Goal: Find specific page/section

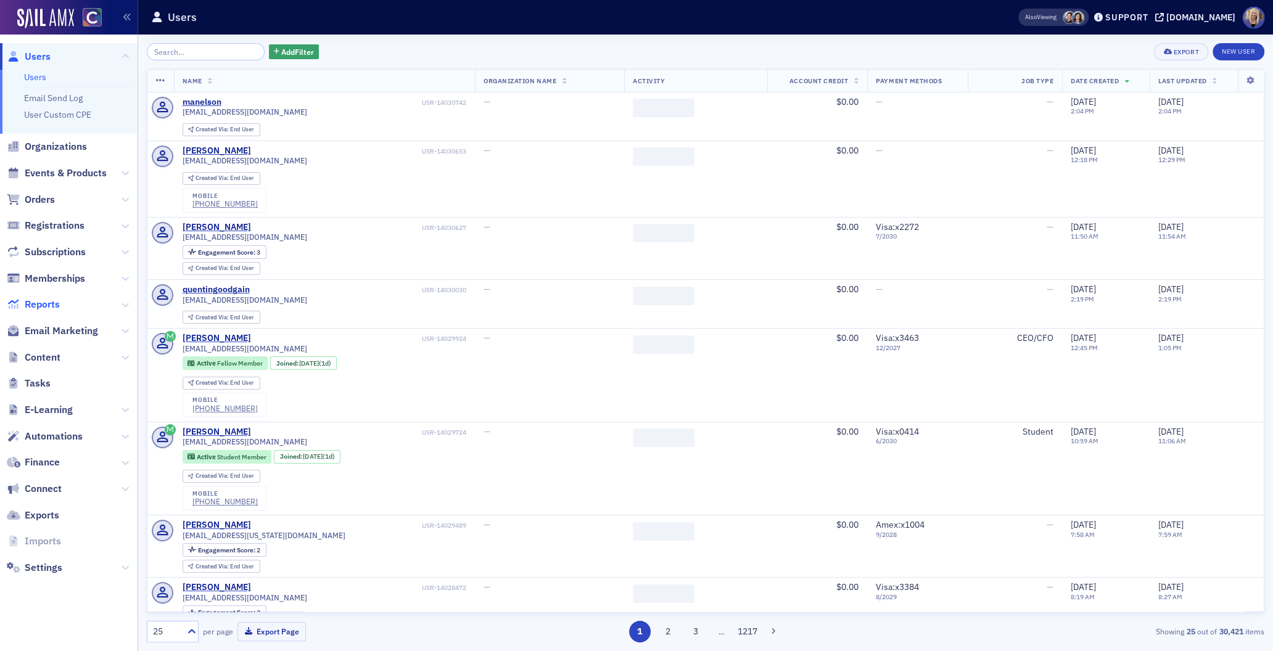
click at [49, 307] on span "Reports" at bounding box center [42, 305] width 35 height 14
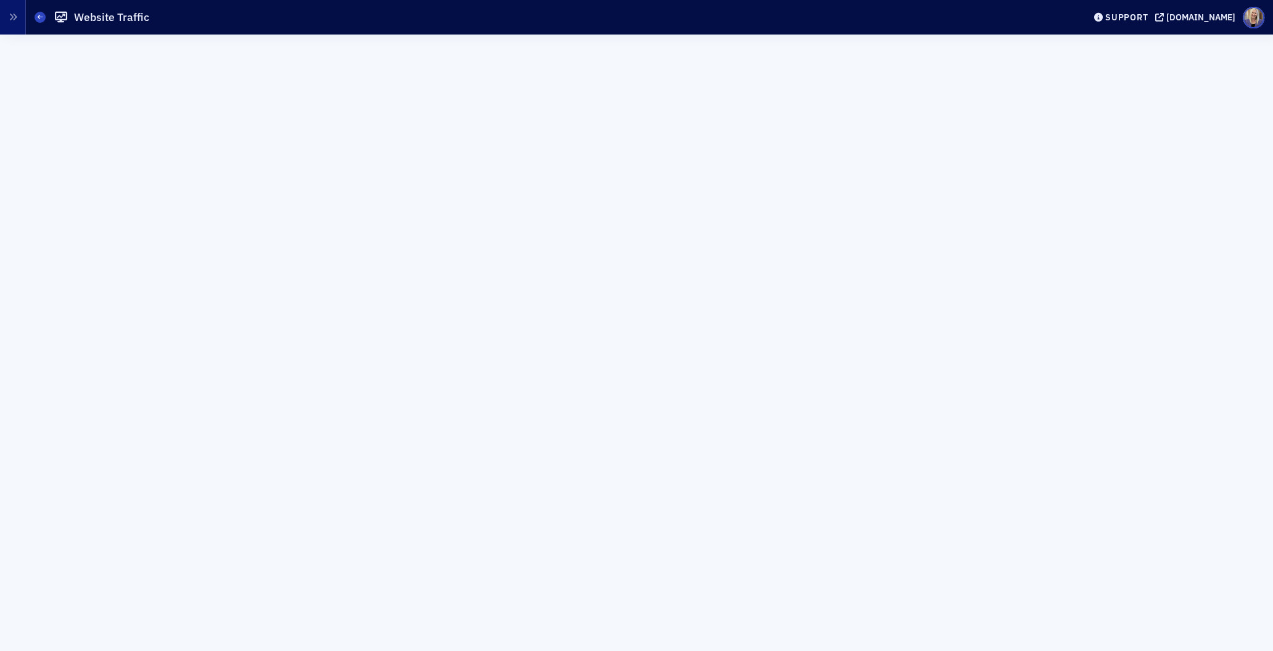
scroll to position [19, 0]
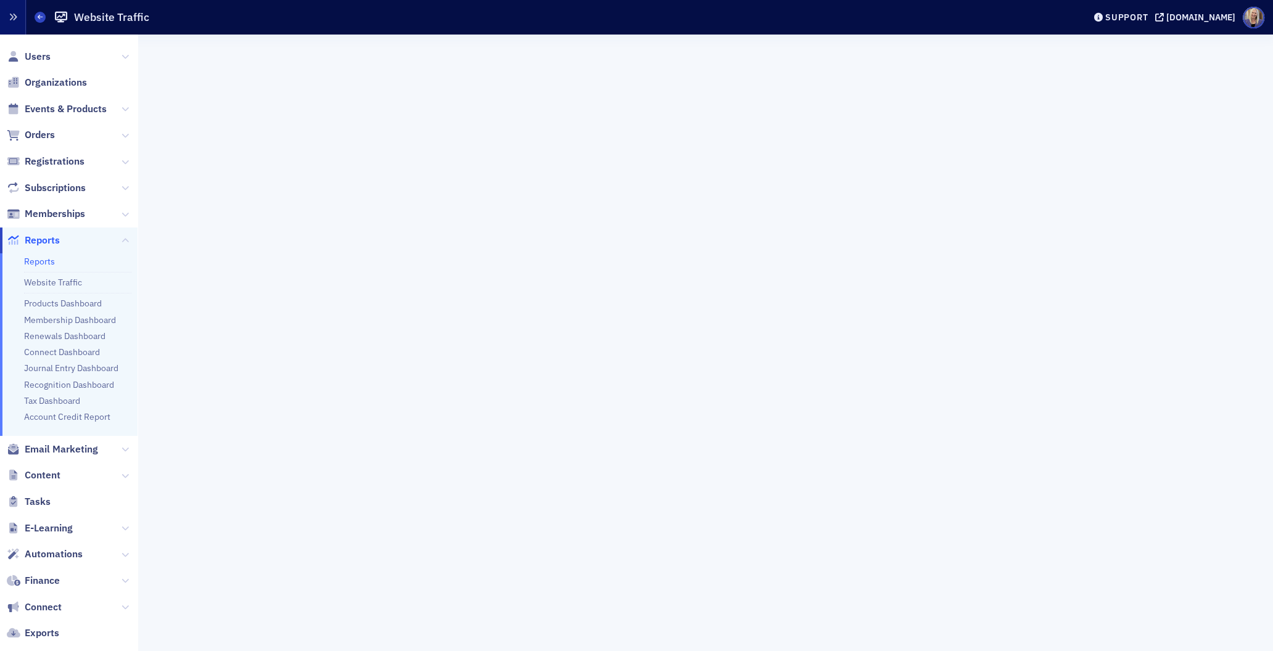
click at [9, 20] on icon "button" at bounding box center [13, 17] width 9 height 9
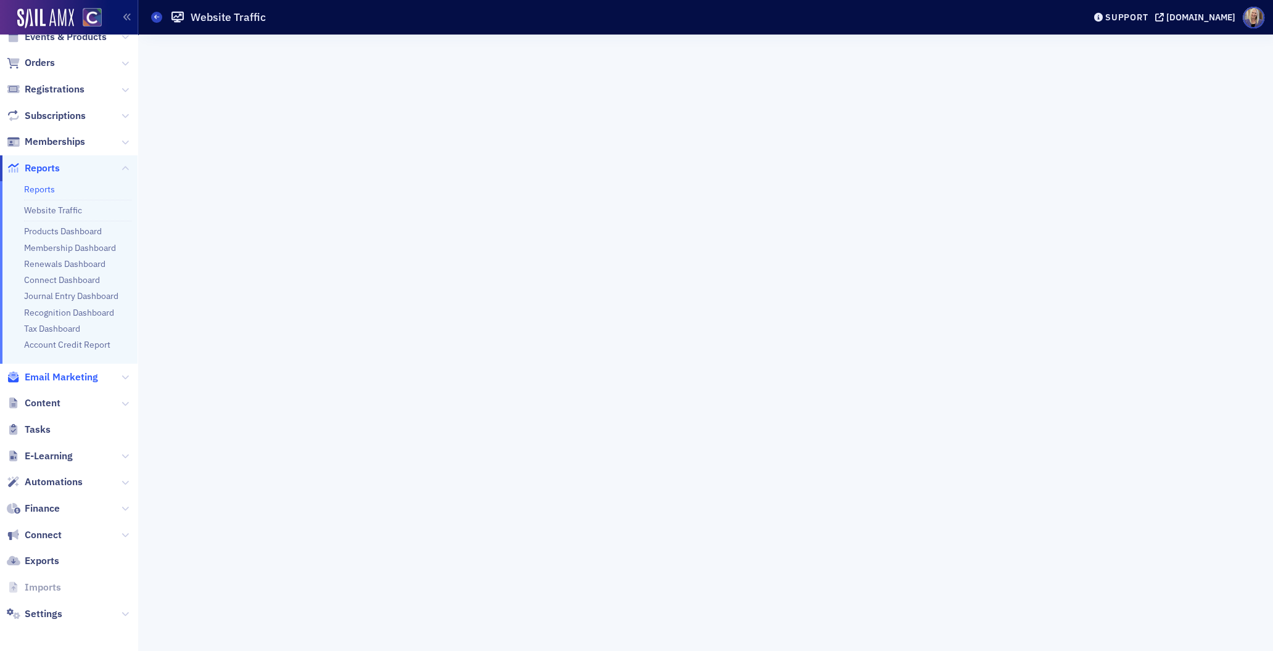
scroll to position [73, 0]
click at [123, 402] on icon at bounding box center [125, 403] width 7 height 7
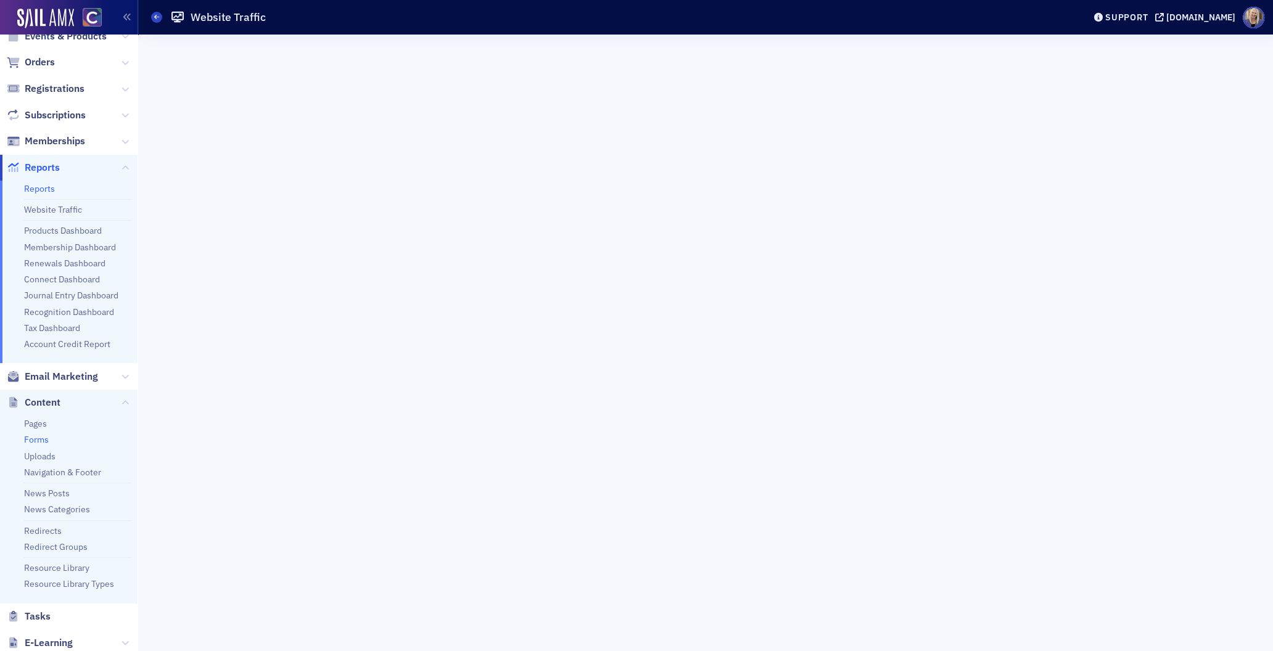
click at [42, 442] on link "Forms" at bounding box center [36, 439] width 25 height 11
